Goal: Task Accomplishment & Management: Complete application form

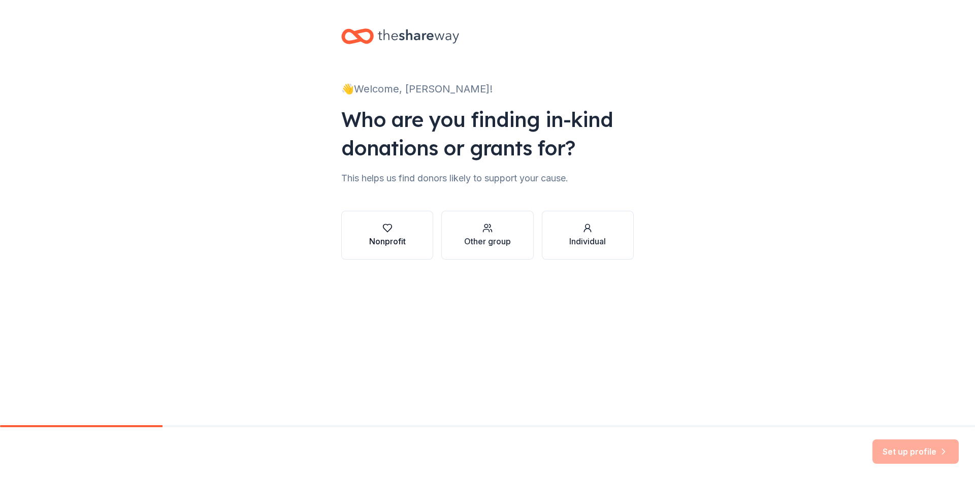
click at [387, 231] on icon "button" at bounding box center [387, 228] width 9 height 8
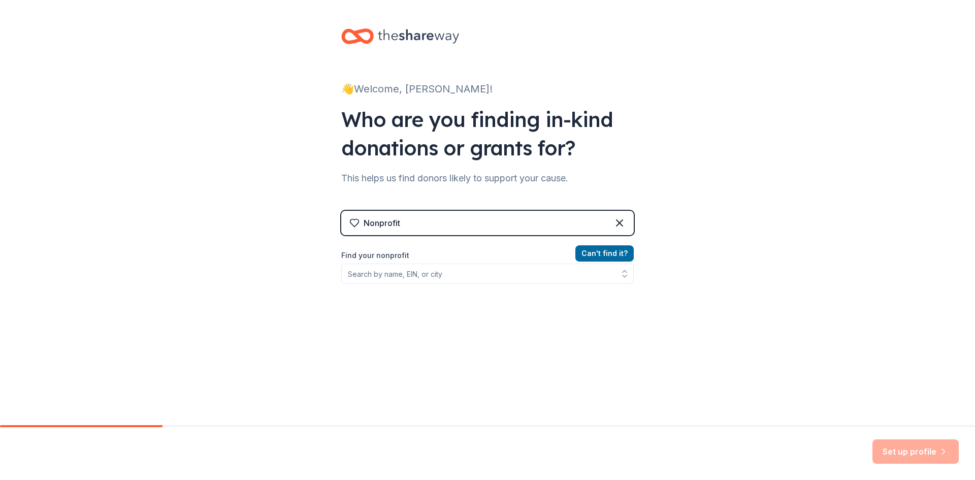
click at [909, 447] on div "Set up profile" at bounding box center [915, 451] width 86 height 24
click at [366, 275] on input "Find your nonprofit" at bounding box center [487, 274] width 292 height 20
type input "d"
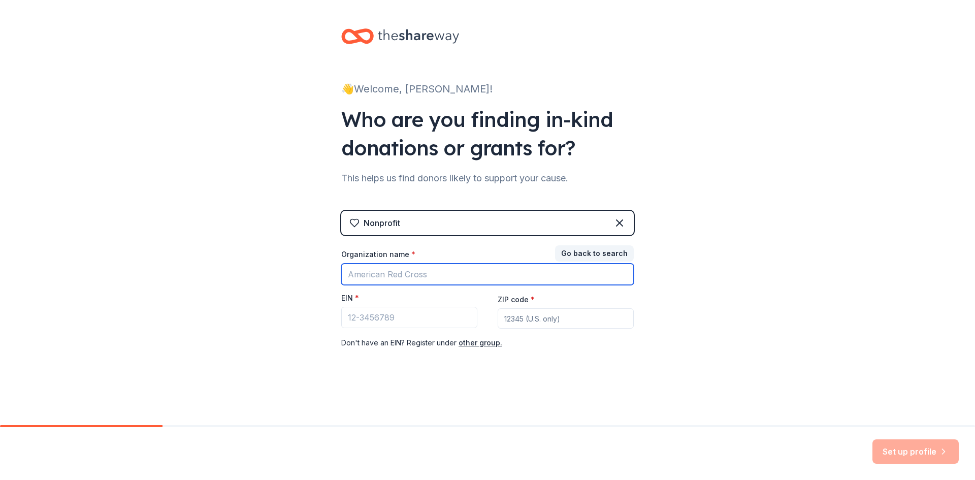
click at [375, 274] on input "Organization name *" at bounding box center [487, 274] width 292 height 21
type input "revive city [DEMOGRAPHIC_DATA] of [GEOGRAPHIC_DATA]"
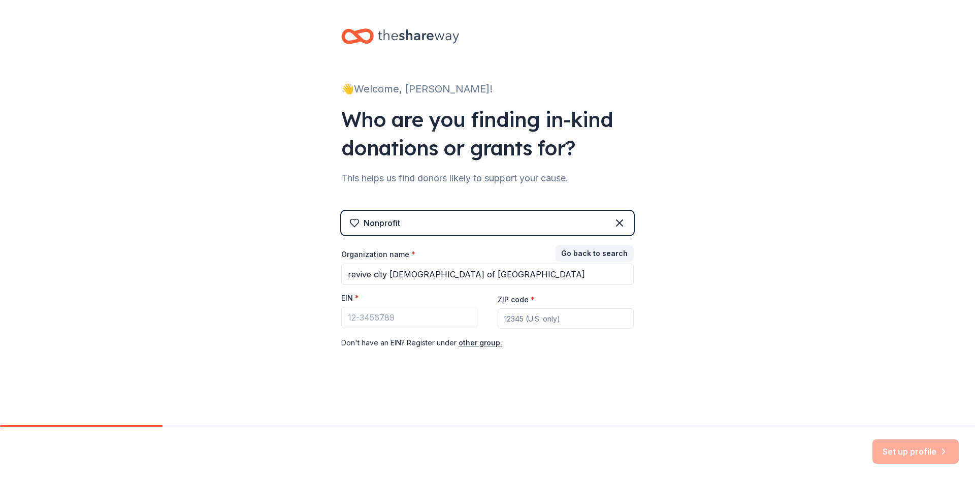
click at [541, 316] on input "ZIP code *" at bounding box center [566, 318] width 136 height 20
type input "55812"
drag, startPoint x: 381, startPoint y: 320, endPoint x: 424, endPoint y: 316, distance: 42.9
click at [387, 319] on input "EIN *" at bounding box center [409, 317] width 136 height 21
click at [610, 253] on button "Go back to search" at bounding box center [594, 253] width 79 height 16
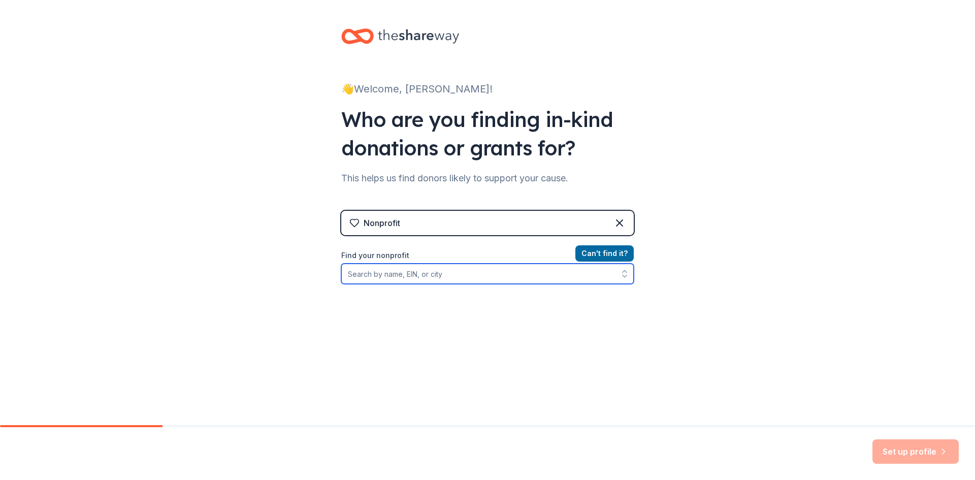
click at [347, 275] on input "Find your nonprofit" at bounding box center [487, 274] width 292 height 20
type input "revive city [DEMOGRAPHIC_DATA] of [GEOGRAPHIC_DATA]"
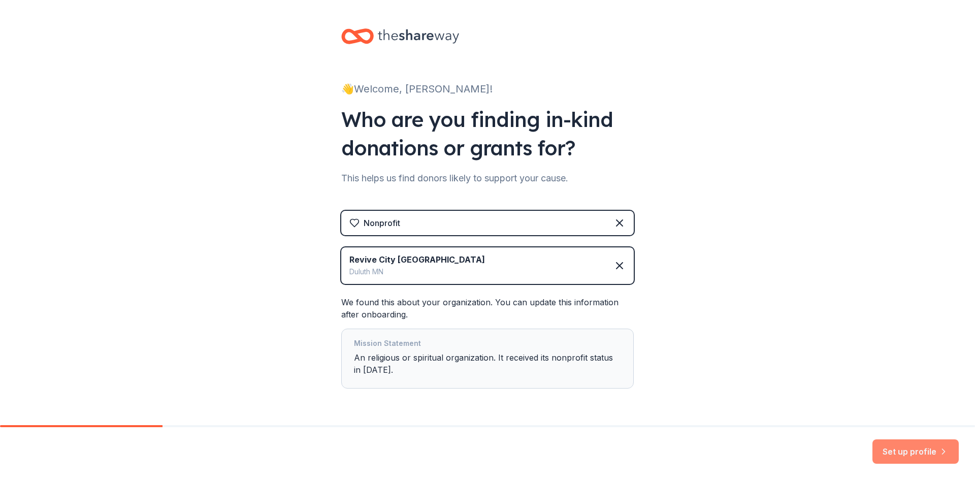
click at [923, 454] on button "Set up profile" at bounding box center [915, 451] width 86 height 24
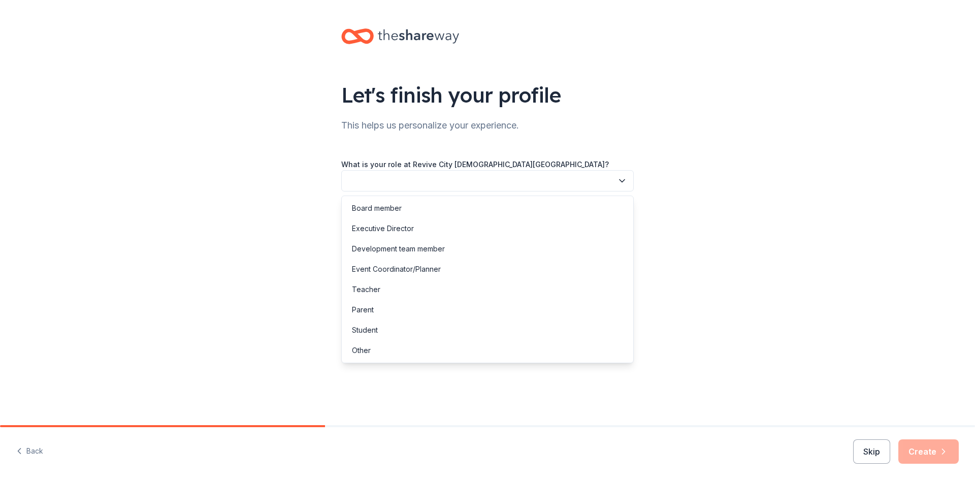
click at [424, 179] on button "button" at bounding box center [487, 180] width 292 height 21
click at [379, 348] on div "Other" at bounding box center [487, 350] width 287 height 20
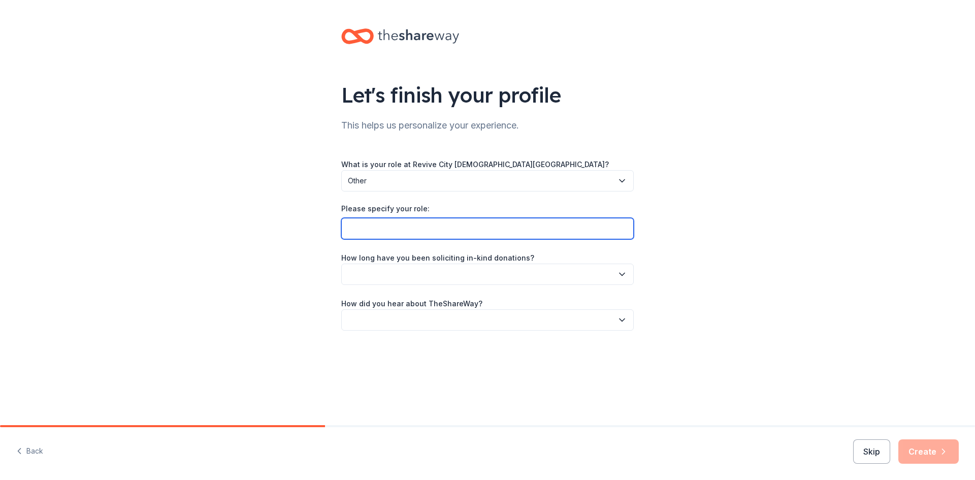
click at [357, 229] on input "Please specify your role:" at bounding box center [487, 228] width 292 height 21
paste input "Administrative"
type input "Administrator"
click at [461, 279] on button "button" at bounding box center [487, 274] width 292 height 21
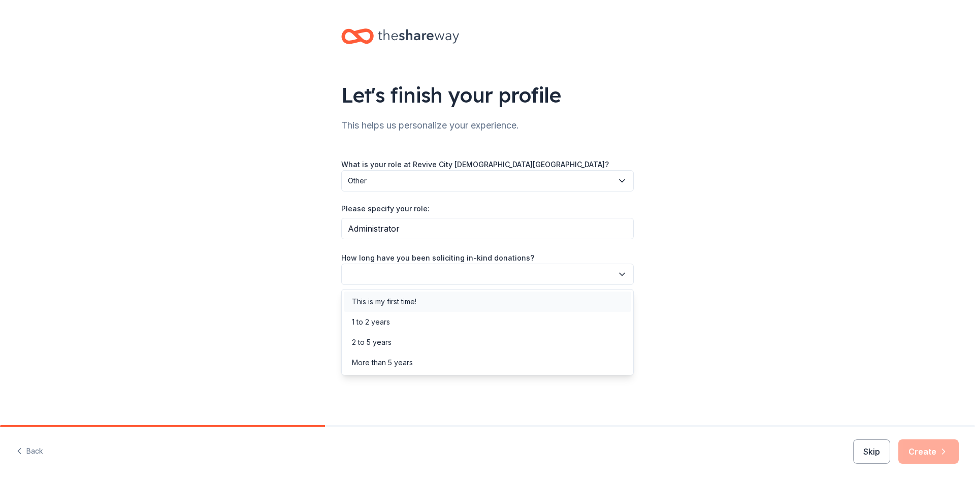
click at [387, 304] on div "This is my first time!" at bounding box center [384, 302] width 64 height 12
click at [414, 316] on button "button" at bounding box center [487, 319] width 292 height 21
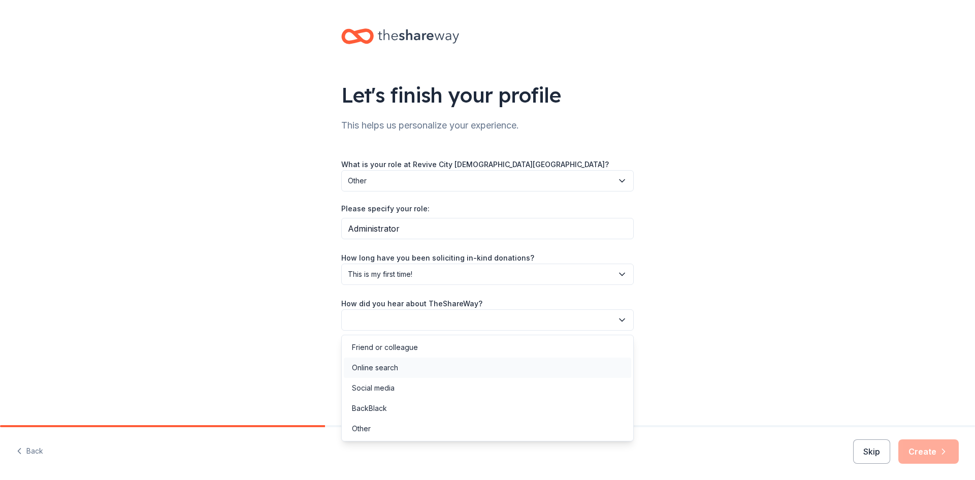
click at [444, 365] on div "Online search" at bounding box center [487, 367] width 287 height 20
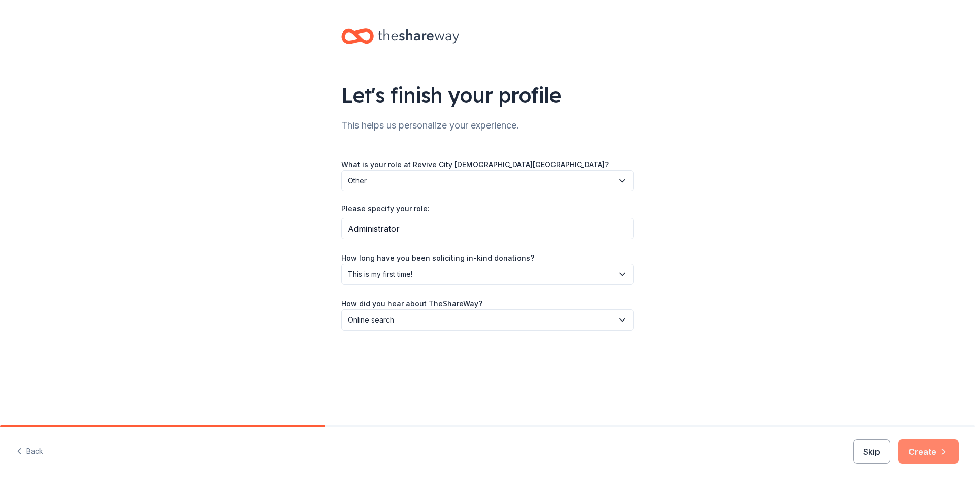
click at [932, 455] on button "Create" at bounding box center [928, 451] width 60 height 24
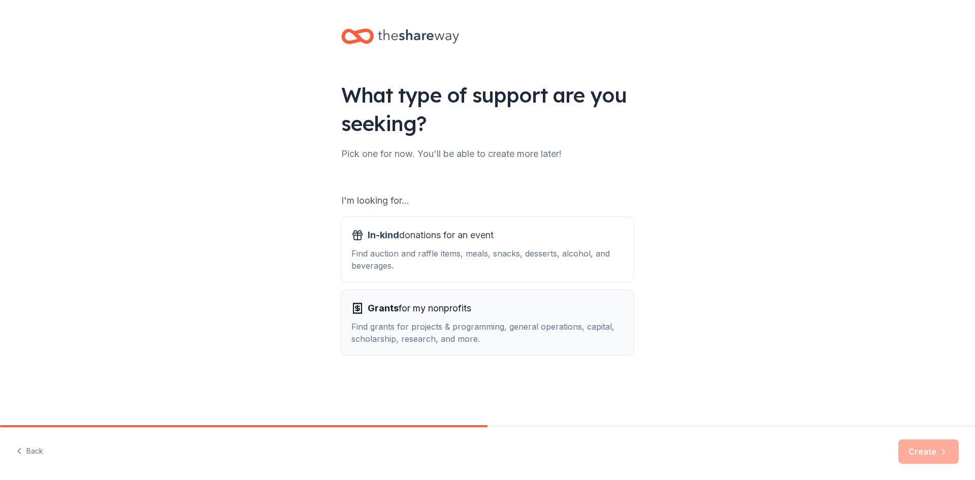
click at [479, 328] on div "Find grants for projects & programming, general operations, capital, scholarshi…" at bounding box center [487, 332] width 272 height 24
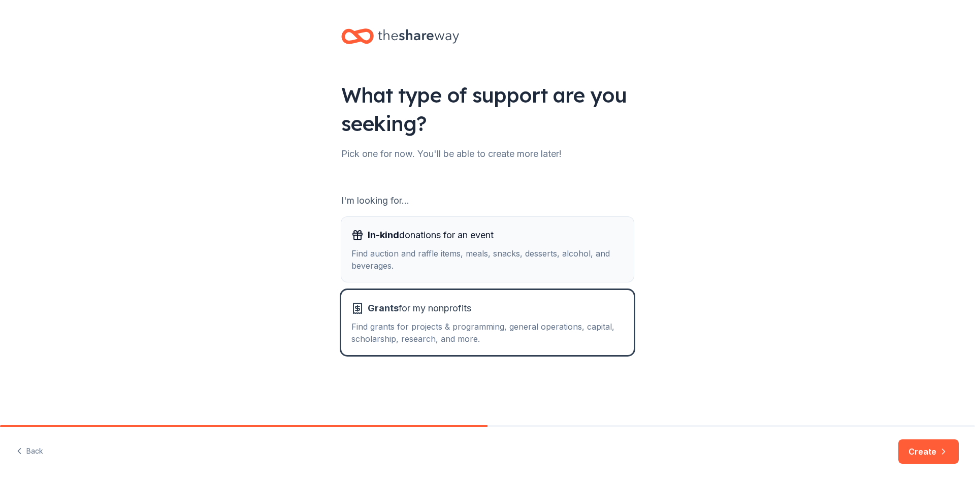
click at [515, 255] on div "Find auction and raffle items, meals, snacks, desserts, alcohol, and beverages." at bounding box center [487, 259] width 272 height 24
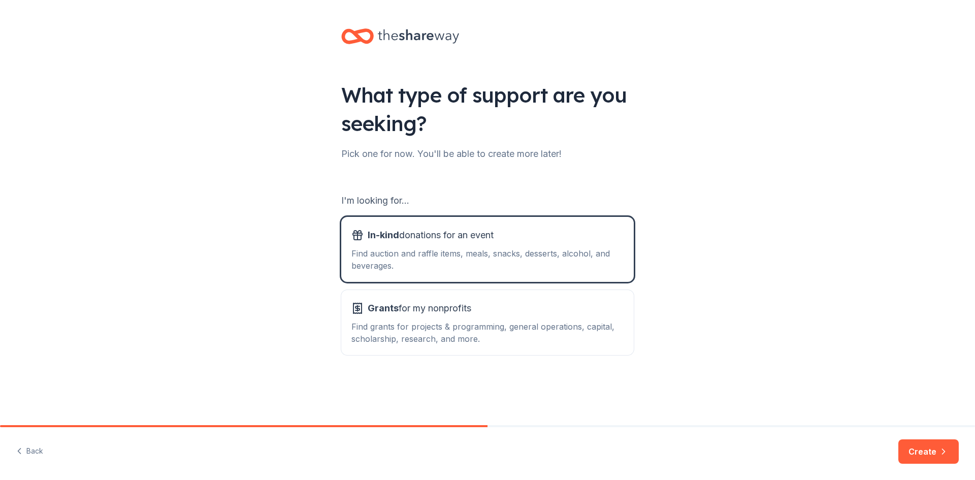
click at [917, 450] on button "Create" at bounding box center [928, 451] width 60 height 24
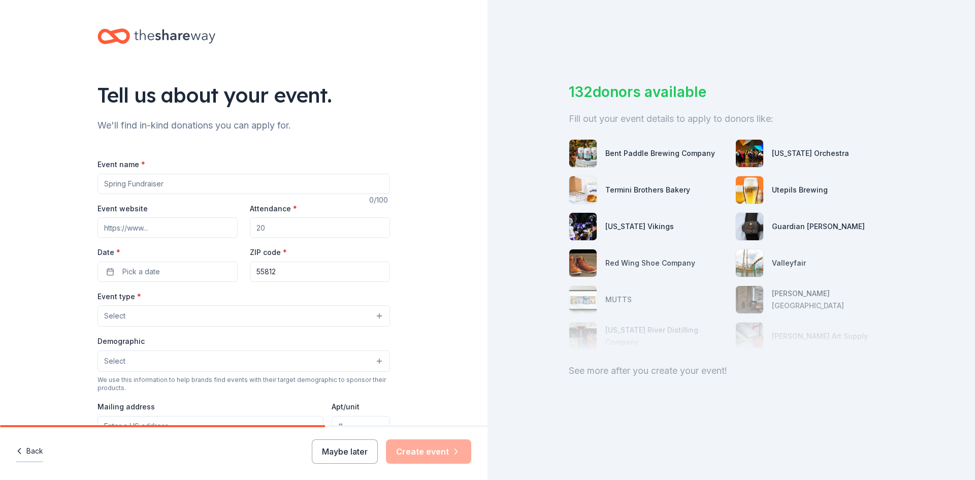
drag, startPoint x: 23, startPoint y: 452, endPoint x: 35, endPoint y: 450, distance: 11.8
click at [25, 452] on button "Back" at bounding box center [29, 451] width 27 height 21
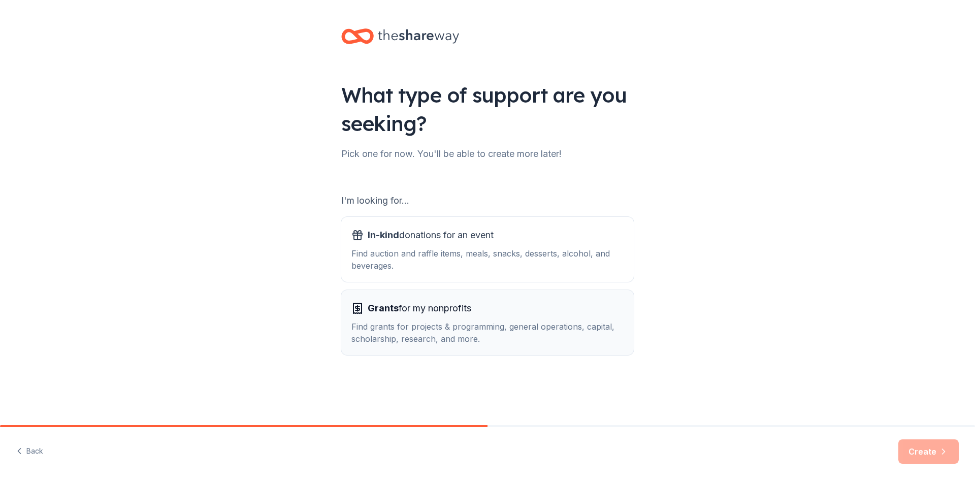
click at [413, 317] on div "Grants for my nonprofits Find grants for projects & programming, general operat…" at bounding box center [487, 322] width 272 height 45
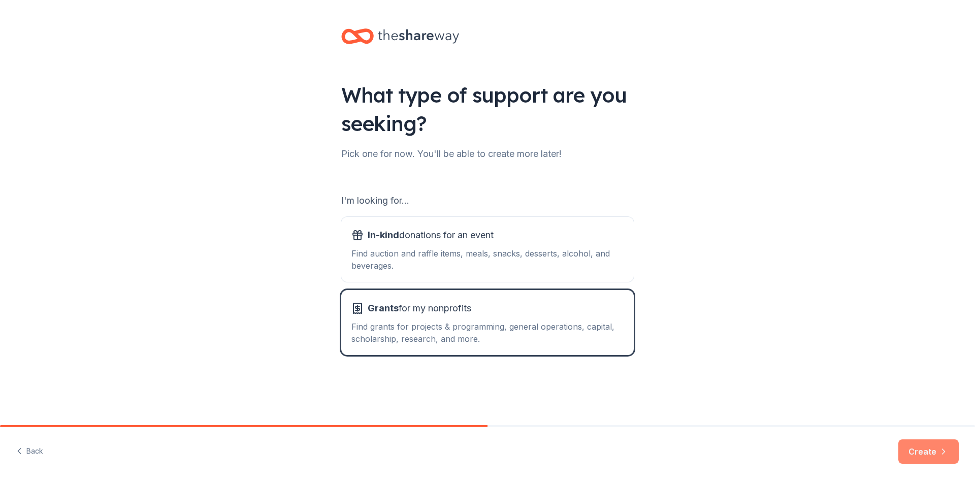
click at [925, 459] on button "Create" at bounding box center [928, 451] width 60 height 24
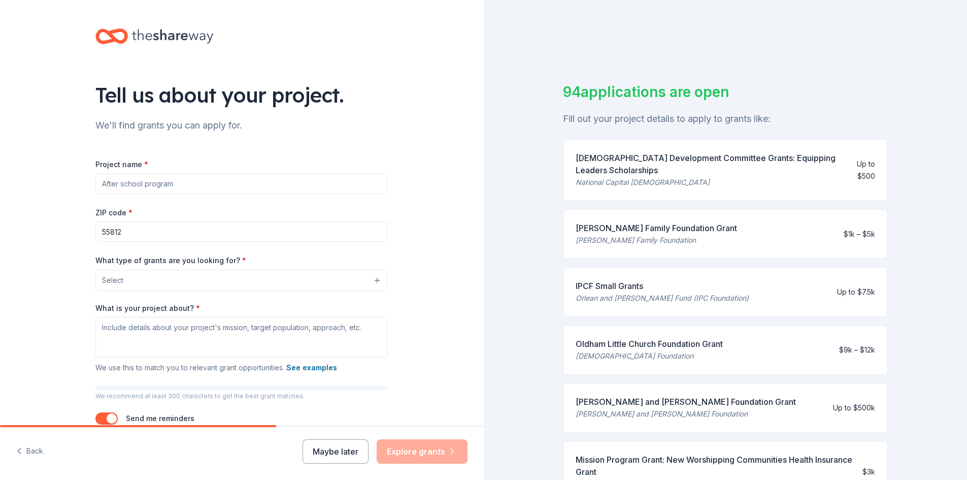
click at [212, 276] on button "Select" at bounding box center [241, 280] width 292 height 21
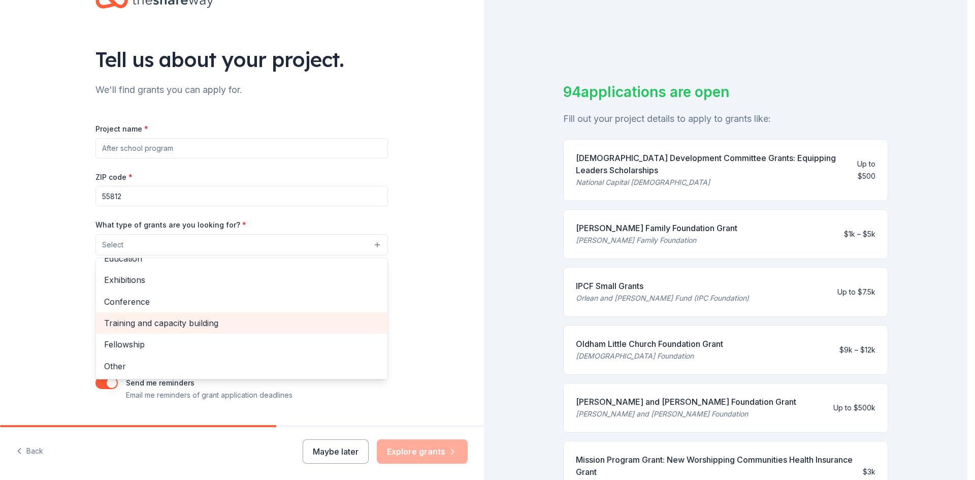
scroll to position [60, 0]
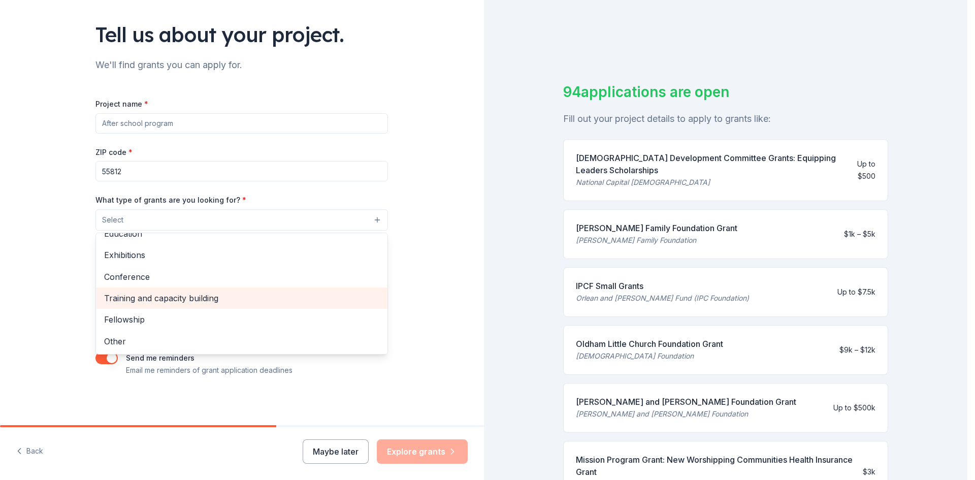
click at [52, 283] on div "Tell us about your project. We'll find grants you can apply for. Project name *…" at bounding box center [242, 182] width 484 height 485
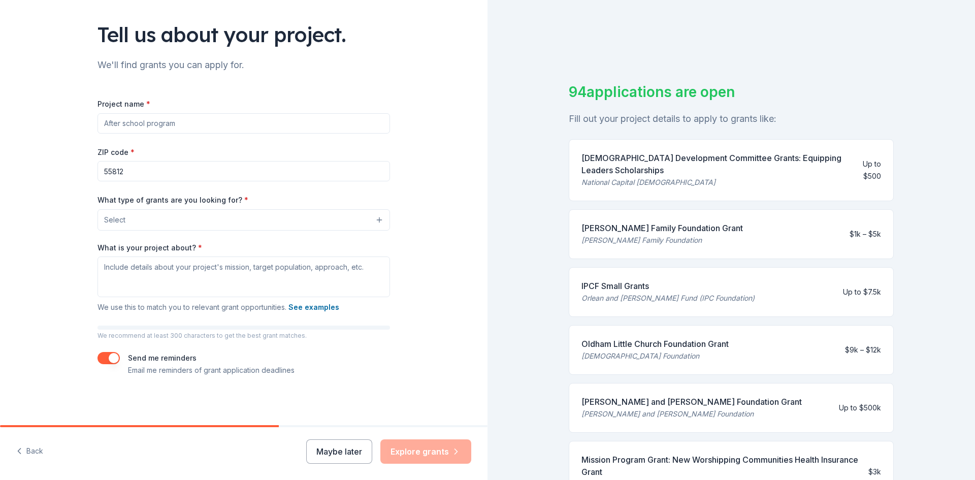
click at [176, 218] on button "Select" at bounding box center [243, 219] width 292 height 21
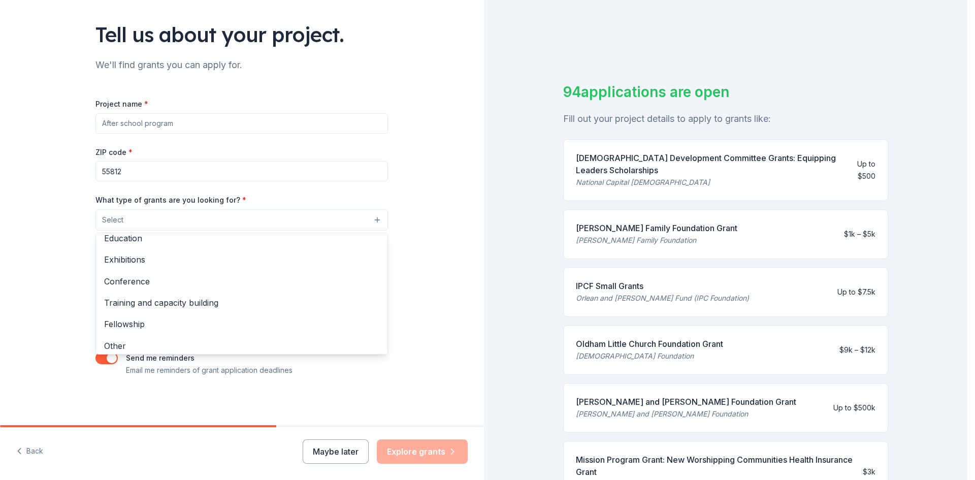
scroll to position [120, 0]
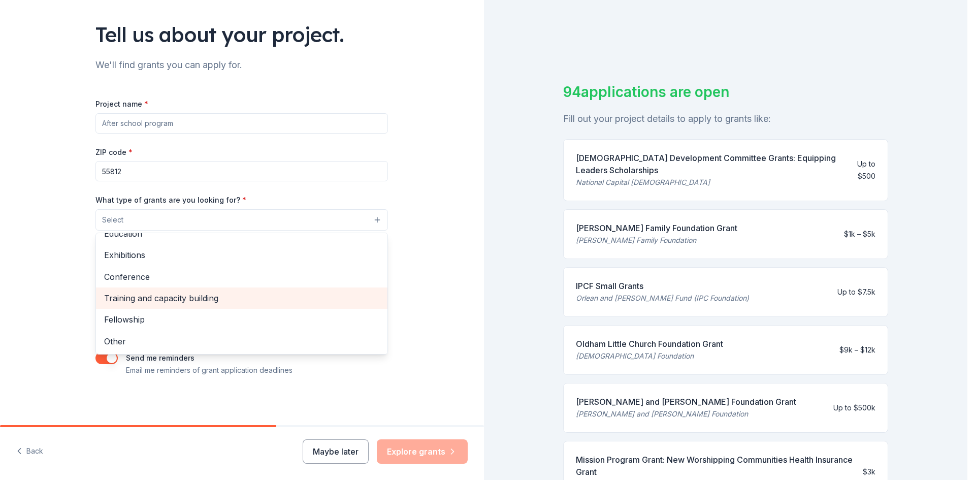
click at [172, 303] on span "Training and capacity building" at bounding box center [241, 297] width 275 height 13
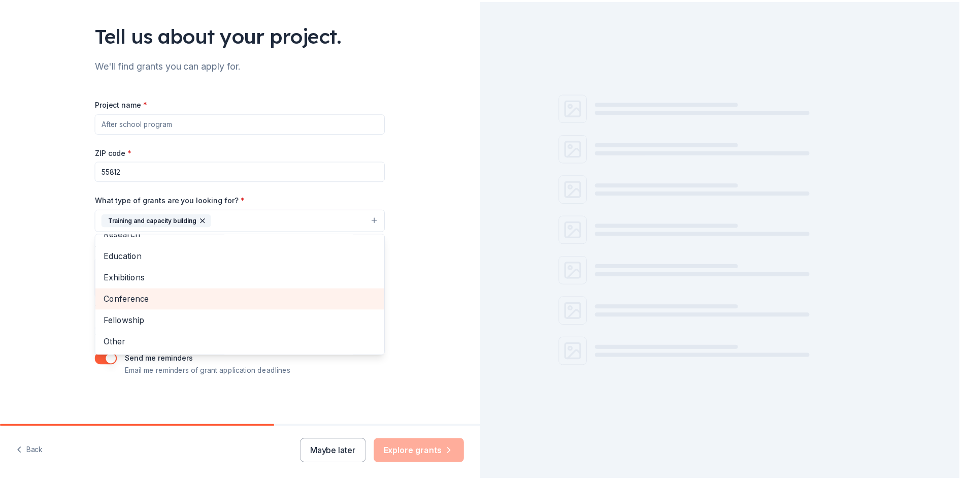
scroll to position [99, 0]
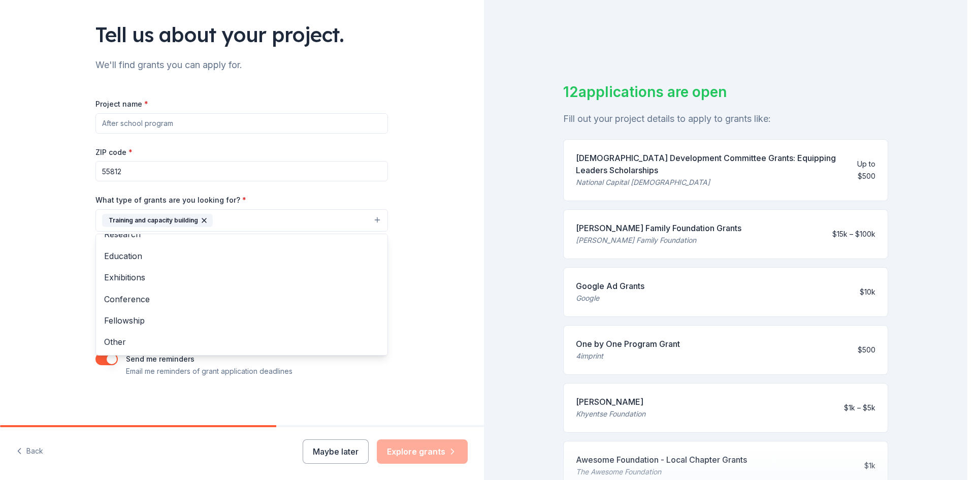
click at [440, 283] on div "Tell us about your project. We'll find grants you can apply for. Project name *…" at bounding box center [242, 183] width 484 height 486
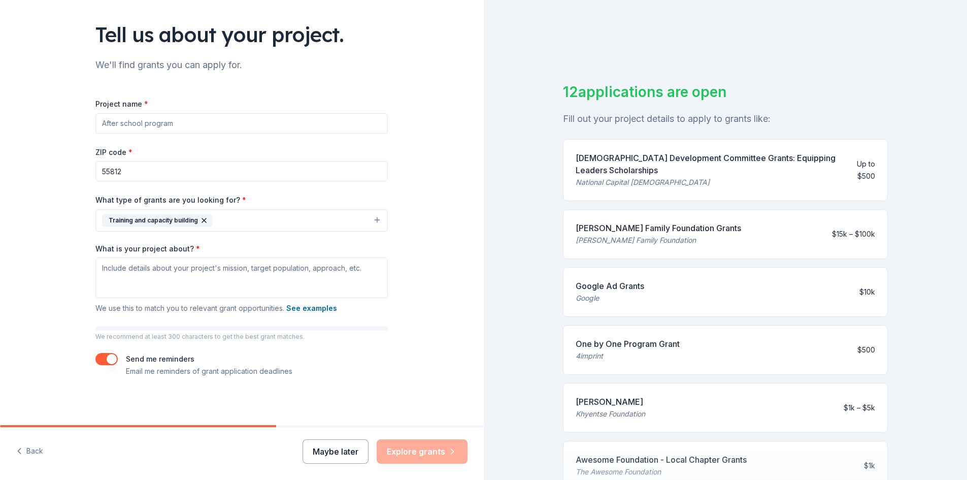
click at [335, 450] on button "Maybe later" at bounding box center [336, 451] width 66 height 24
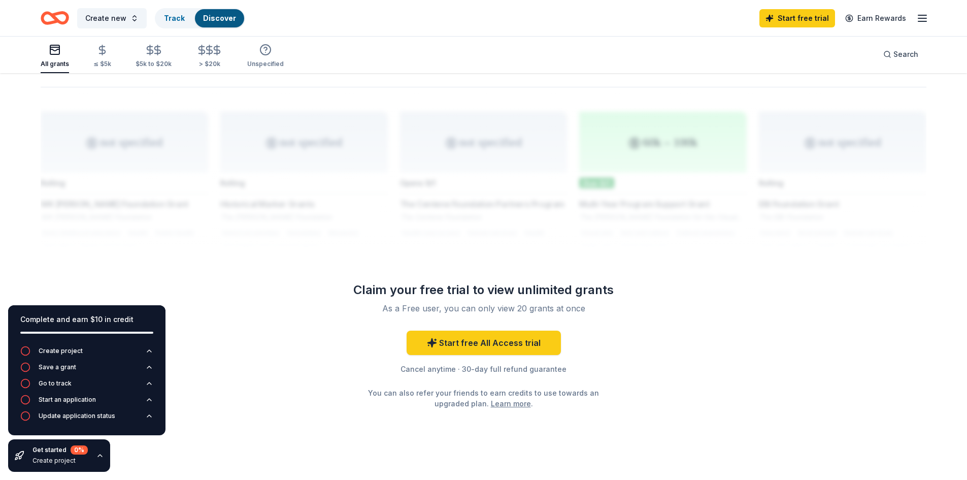
scroll to position [779, 0]
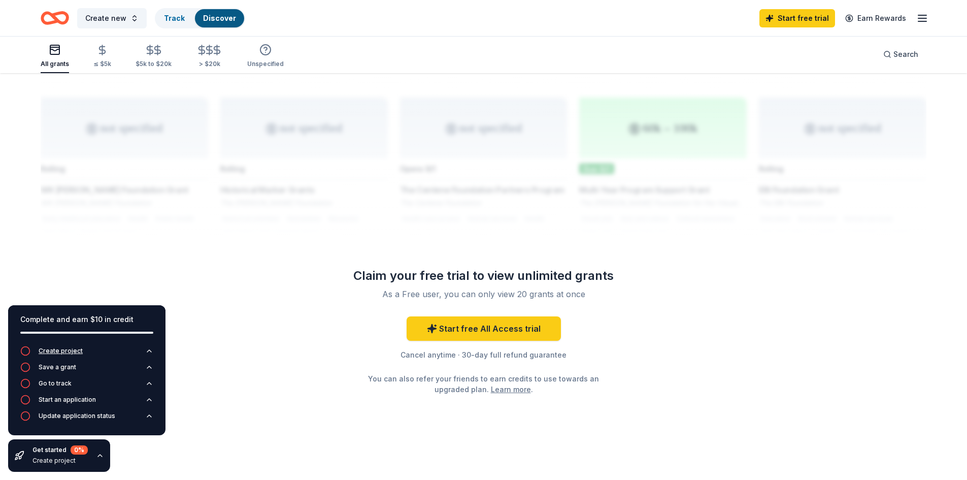
click at [29, 350] on icon "button" at bounding box center [25, 351] width 10 height 10
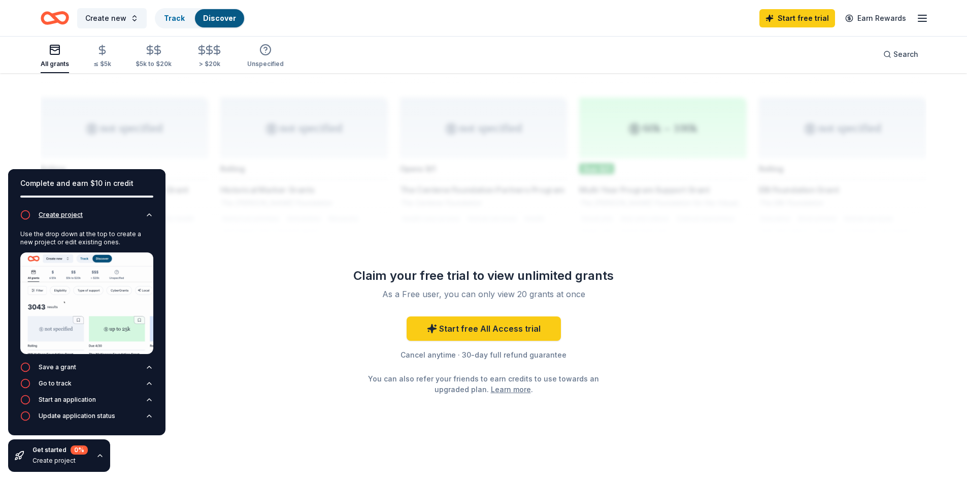
click at [26, 215] on icon "button" at bounding box center [25, 215] width 10 height 10
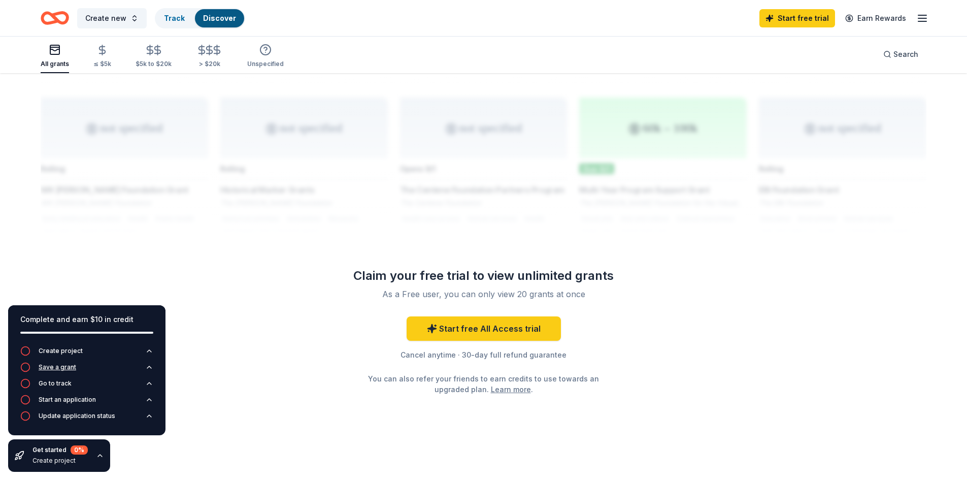
click at [20, 367] on icon "button" at bounding box center [25, 367] width 10 height 10
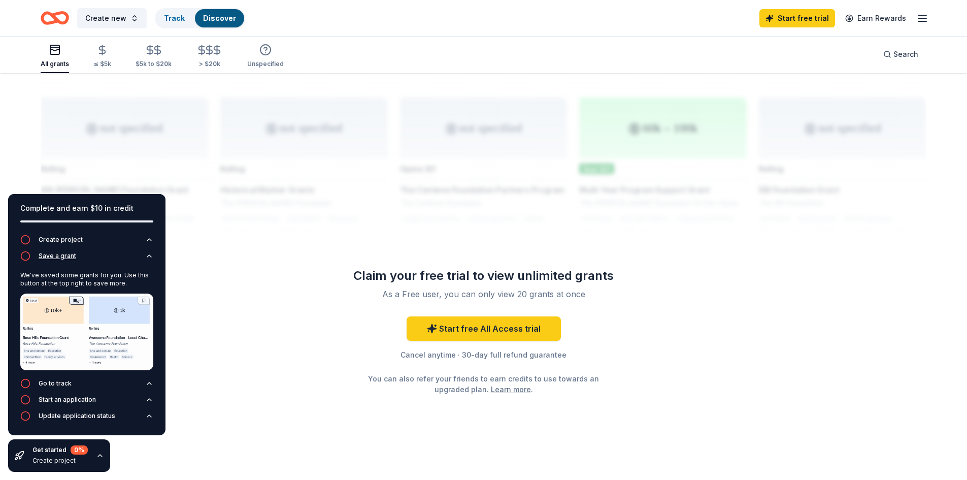
click at [27, 257] on icon "button" at bounding box center [25, 256] width 10 height 10
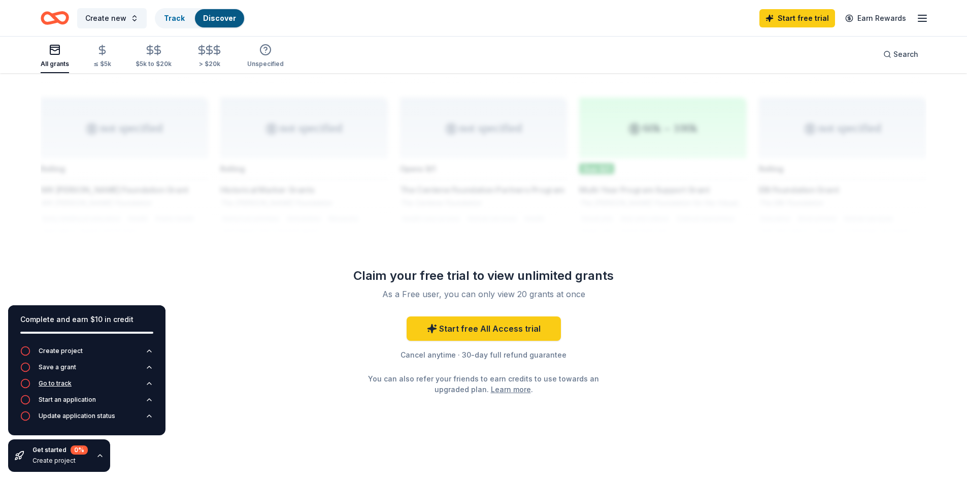
click at [25, 389] on button "Go to track" at bounding box center [86, 386] width 133 height 16
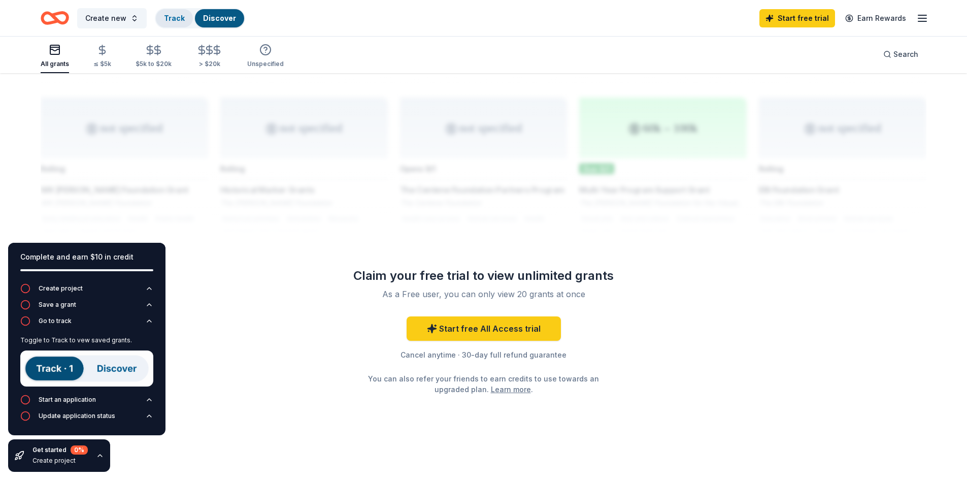
click at [165, 15] on link "Track" at bounding box center [174, 18] width 21 height 9
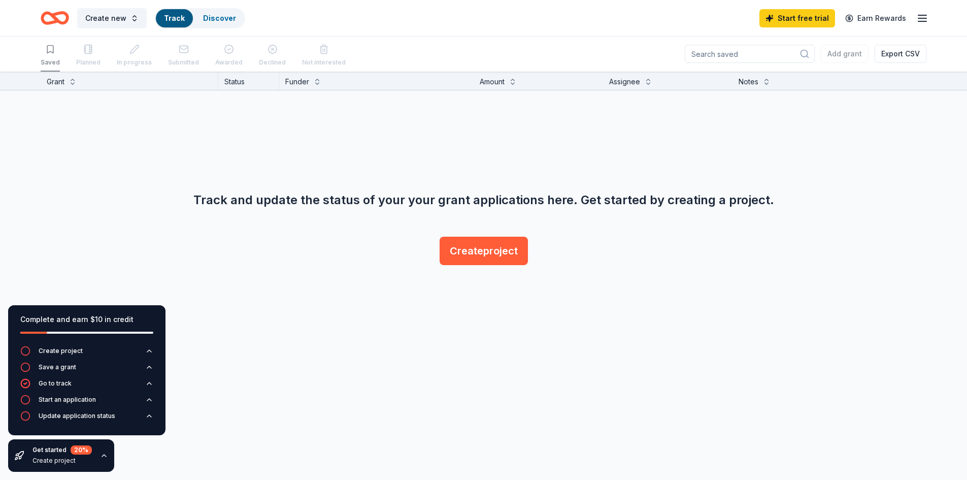
scroll to position [1, 0]
click at [208, 14] on link "Discover" at bounding box center [219, 18] width 33 height 9
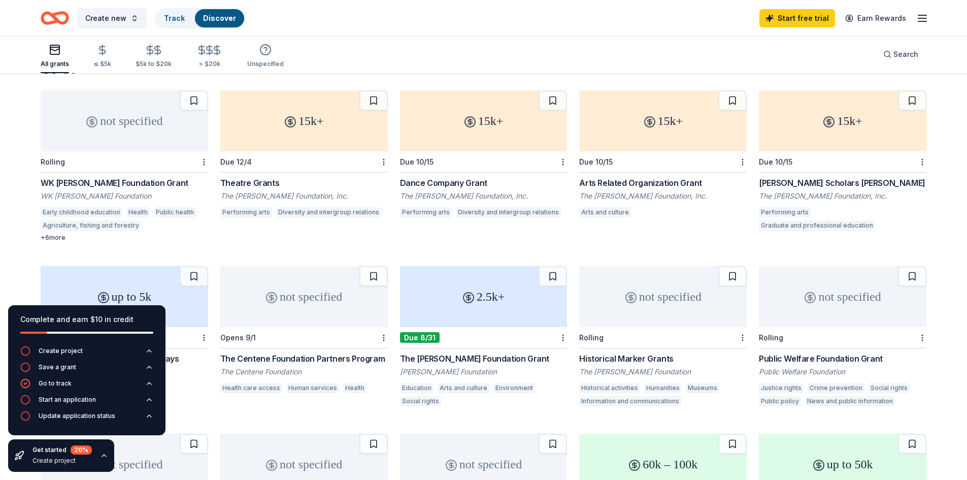
scroll to position [51, 0]
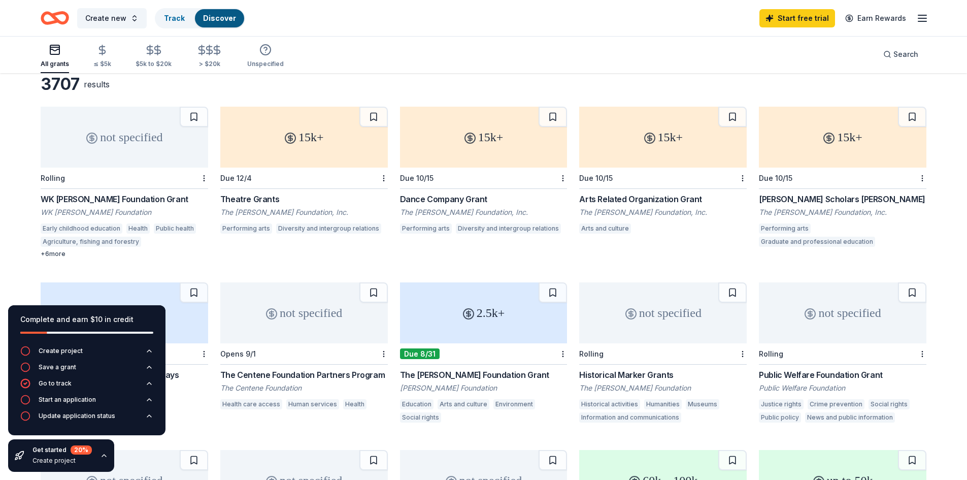
click at [485, 316] on div "2.5k+" at bounding box center [484, 312] width 168 height 61
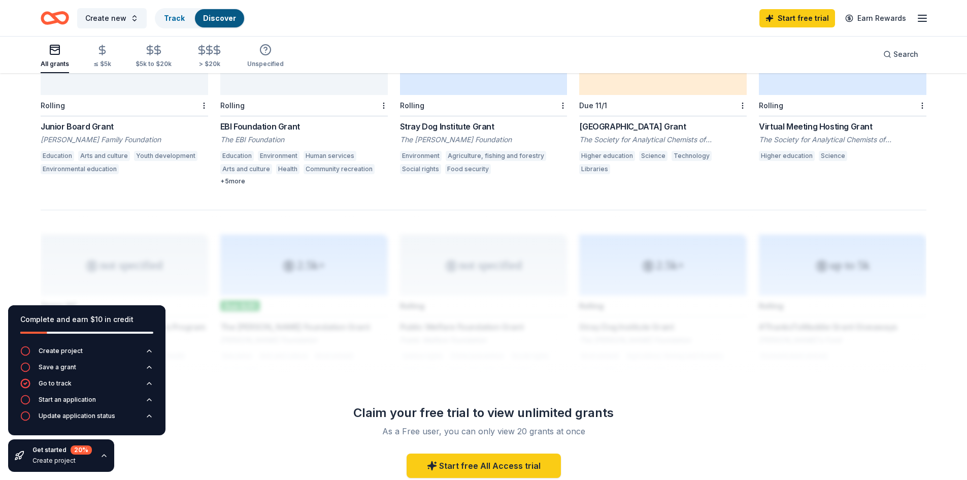
scroll to position [779, 0]
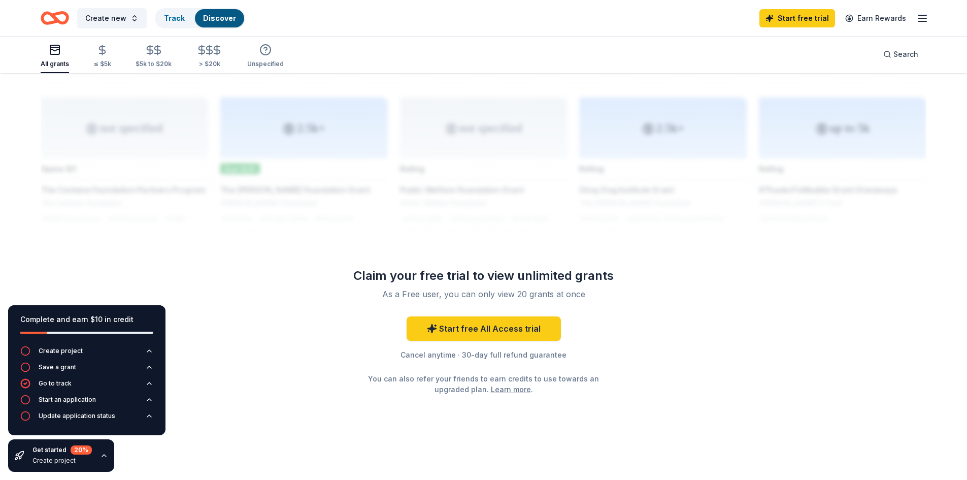
drag, startPoint x: 973, startPoint y: 0, endPoint x: 727, endPoint y: 413, distance: 481.0
click at [918, 13] on icon "button" at bounding box center [923, 18] width 12 height 12
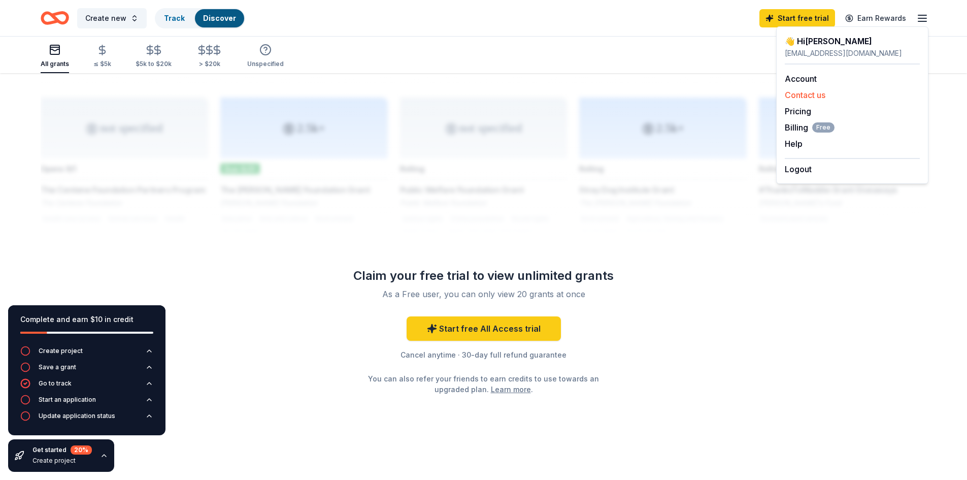
click at [799, 97] on button "Contact us" at bounding box center [805, 95] width 41 height 12
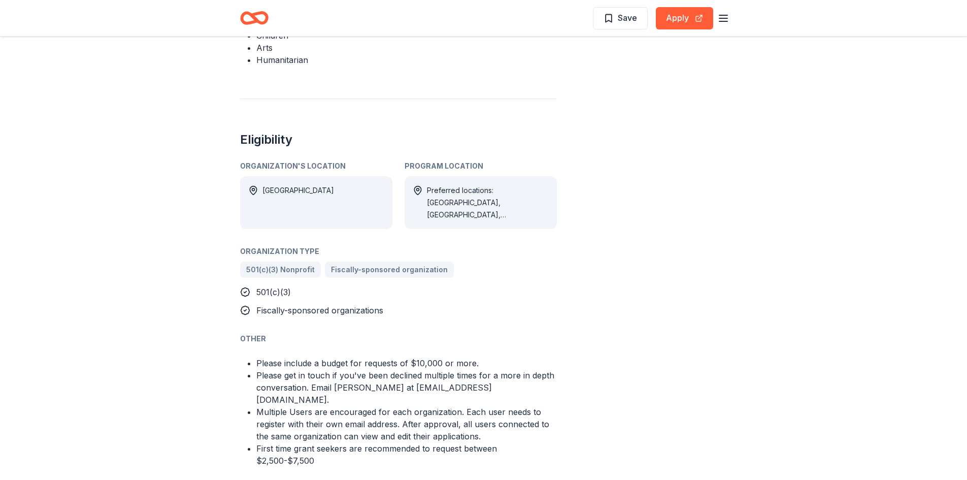
scroll to position [406, 0]
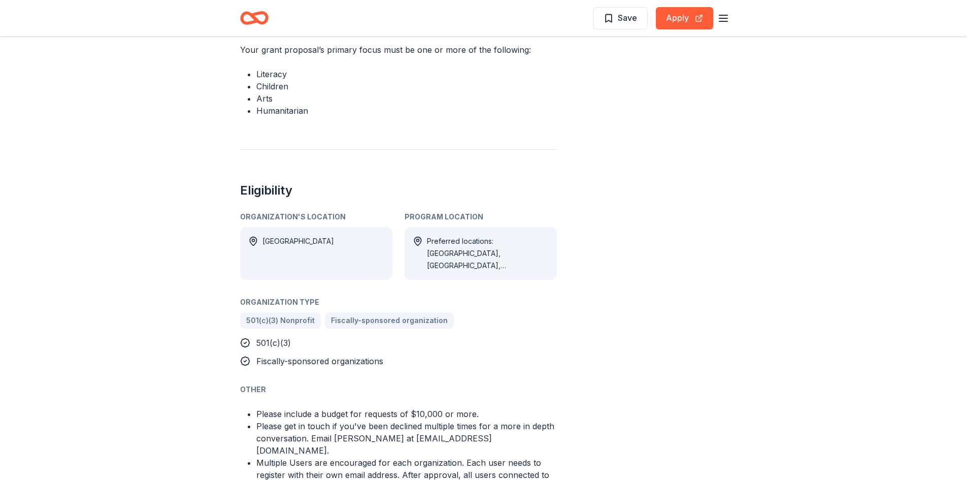
drag, startPoint x: 146, startPoint y: 273, endPoint x: 351, endPoint y: 72, distance: 287.6
click at [351, 72] on li "Literacy" at bounding box center [406, 74] width 301 height 12
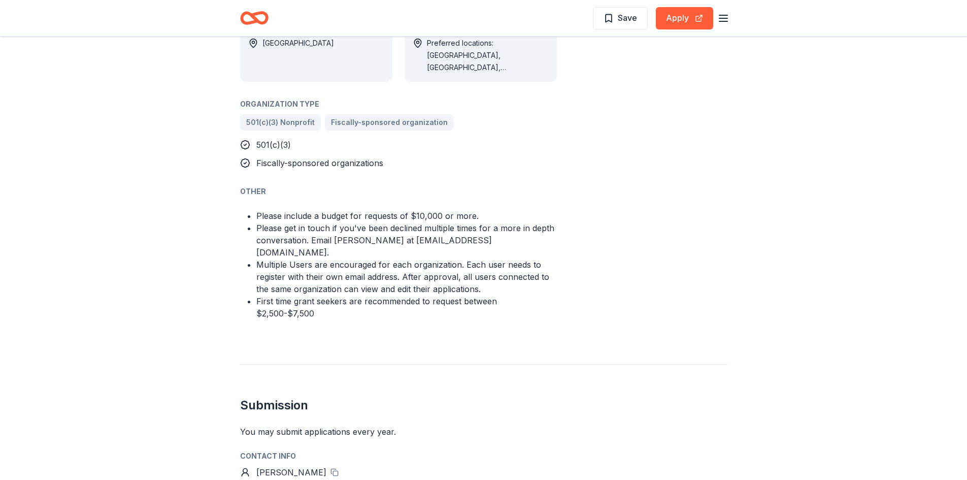
scroll to position [711, 0]
